Goal: Find specific page/section: Find specific page/section

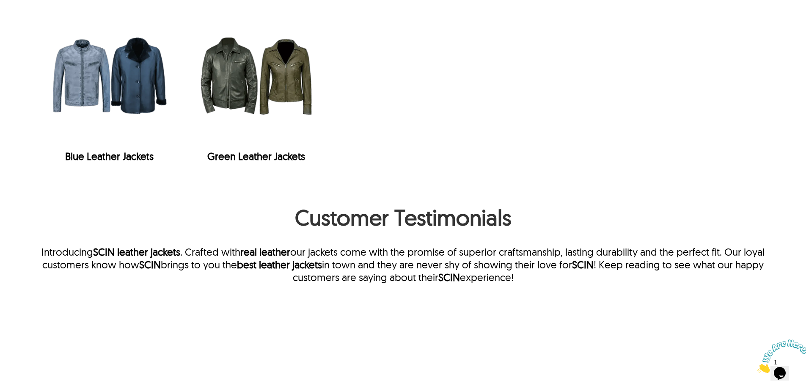
scroll to position [2256, 0]
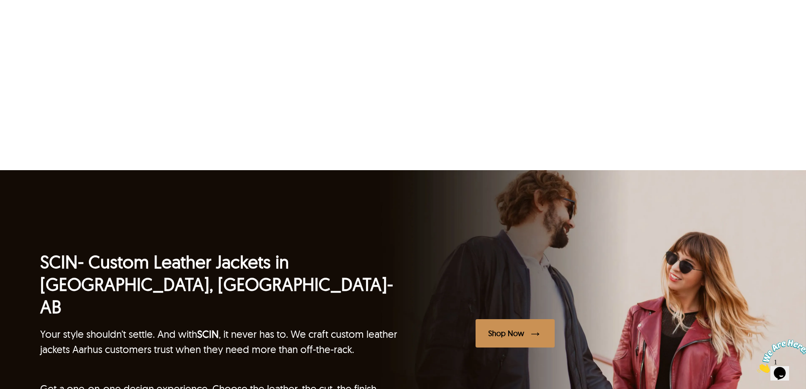
click at [96, 250] on h2 "SCIN - Custom Leather Jackets in [GEOGRAPHIC_DATA], [GEOGRAPHIC_DATA]-AB" at bounding box center [221, 283] width 363 height 67
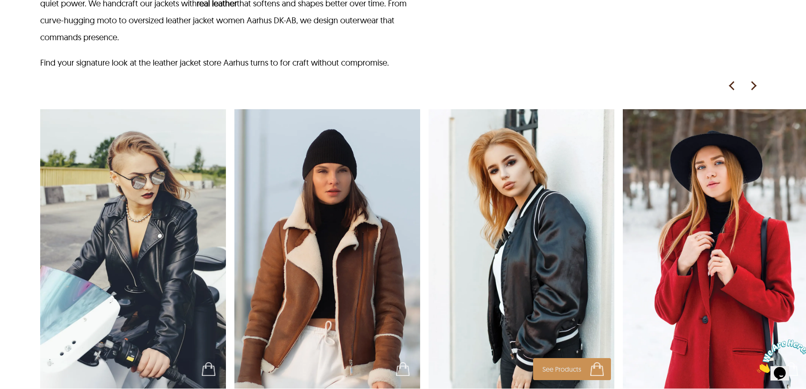
scroll to position [635, 0]
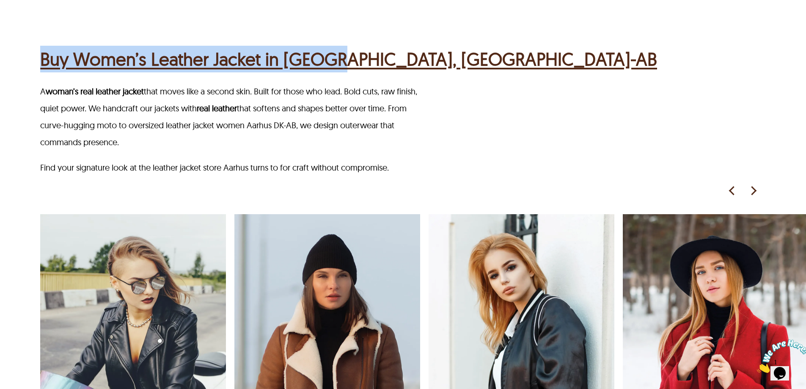
drag, startPoint x: 47, startPoint y: 38, endPoint x: 335, endPoint y: 36, distance: 287.2
click at [335, 36] on div "Buy Women’s Leather Jacket in [GEOGRAPHIC_DATA], [GEOGRAPHIC_DATA]-AB A woman’s…" at bounding box center [403, 275] width 806 height 540
copy h2 "Buy Women’s Leather Jacket in [GEOGRAPHIC_DATA]"
